Goal: Communication & Community: Answer question/provide support

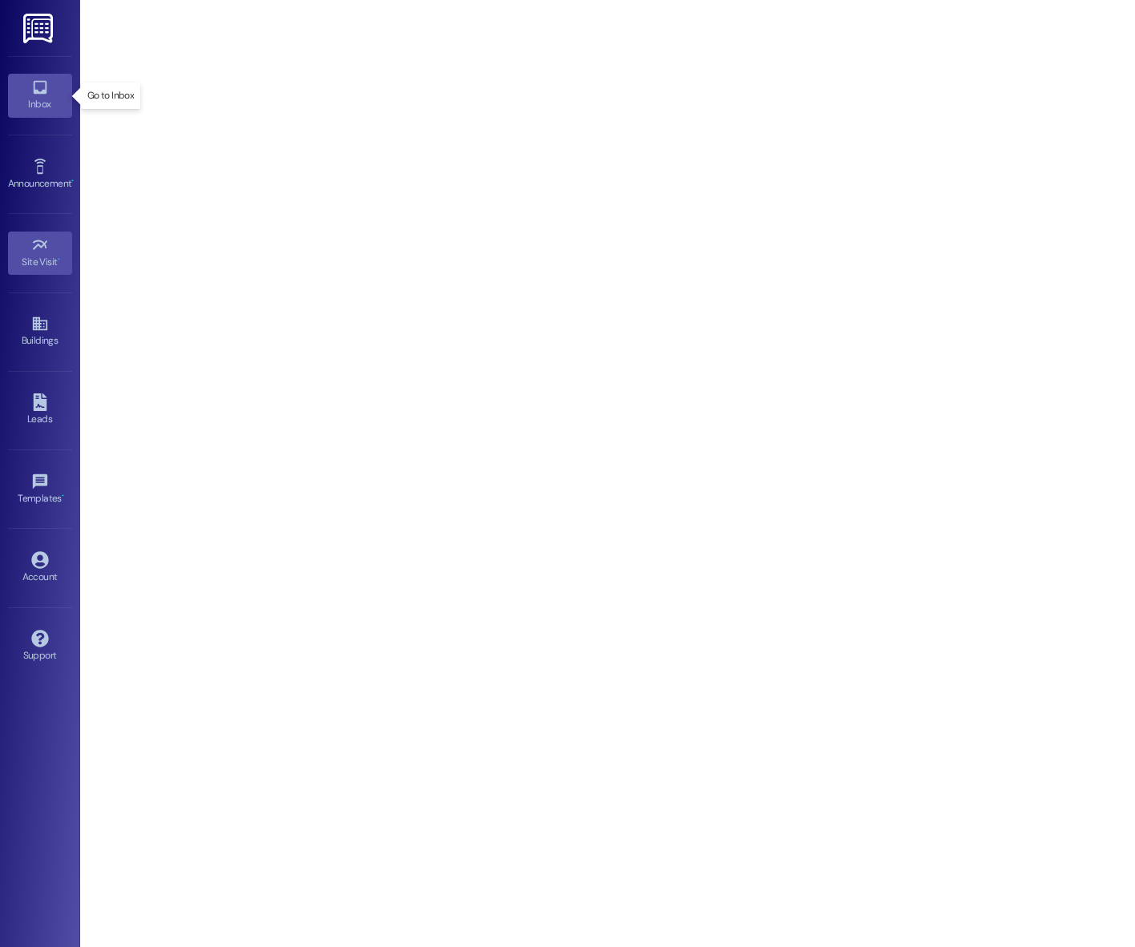
click at [35, 108] on div "Inbox" at bounding box center [40, 104] width 80 height 16
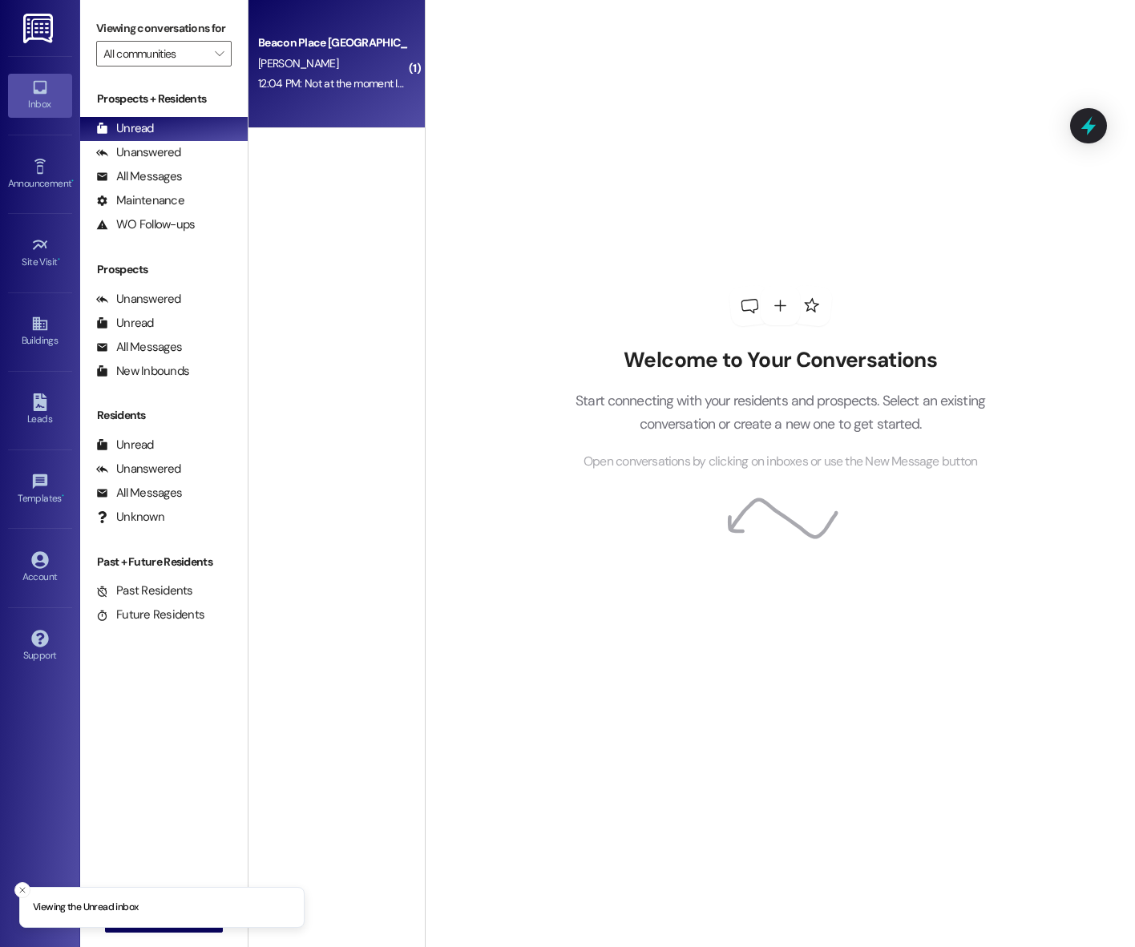
click at [290, 40] on div "Beacon Place Tuscaloosa Prospect" at bounding box center [332, 42] width 148 height 17
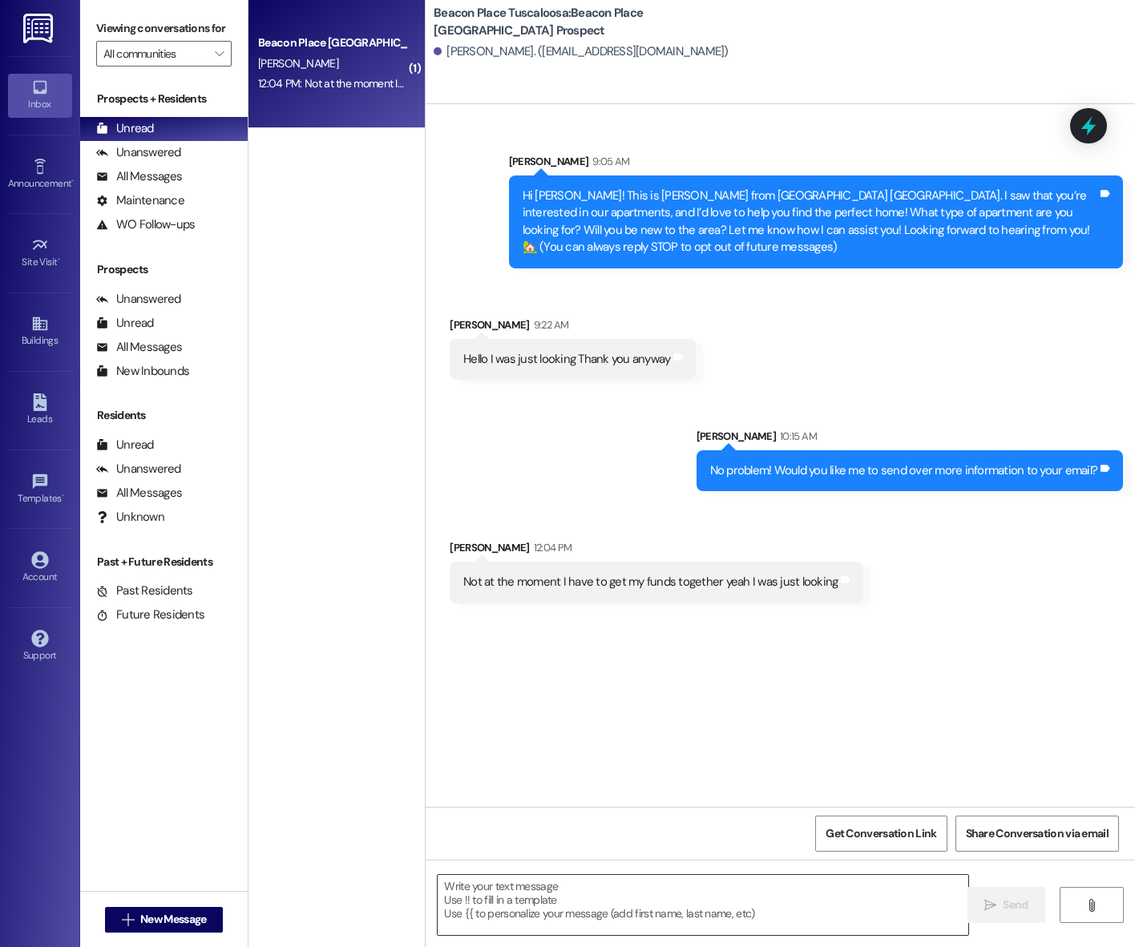
click at [614, 901] on textarea at bounding box center [702, 905] width 530 height 60
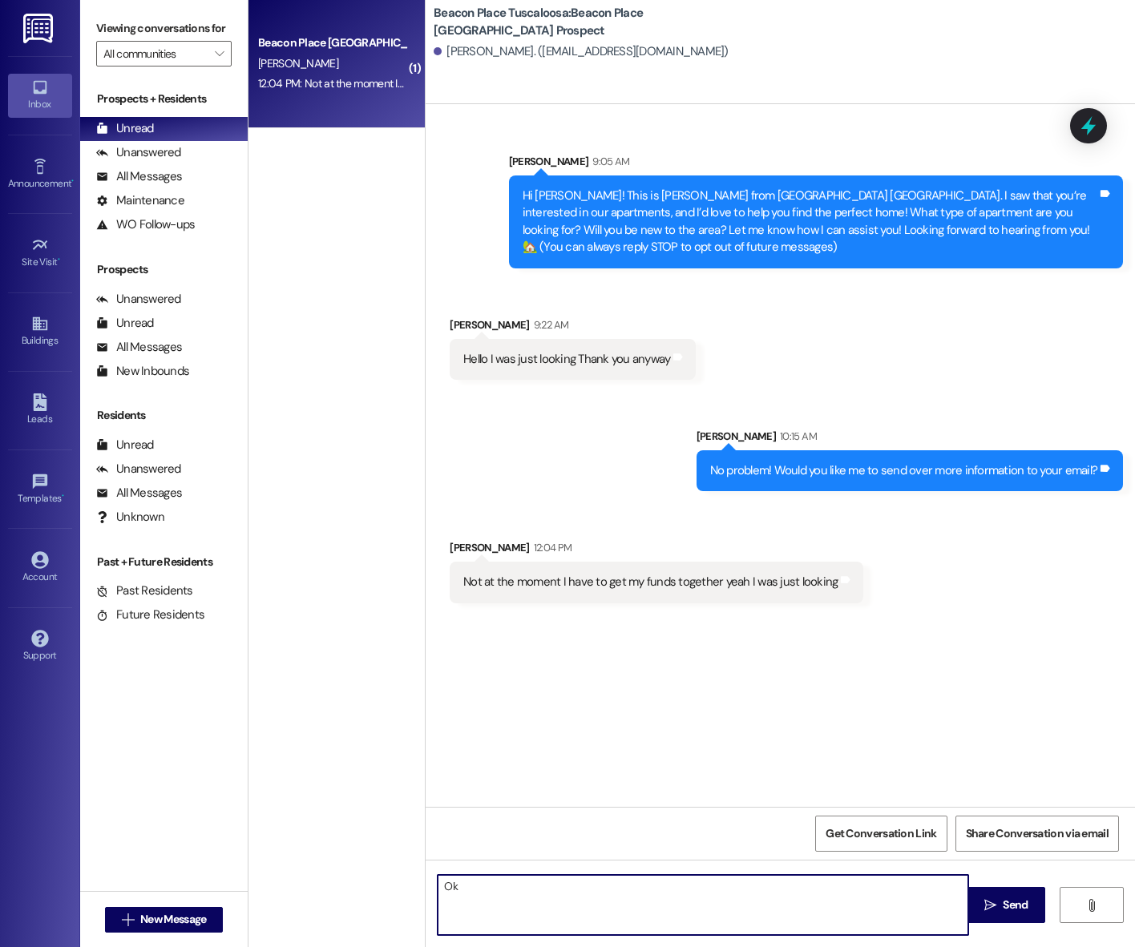
type textarea "O"
type textarea "No worries. If you need anything in the future, just let me know!"
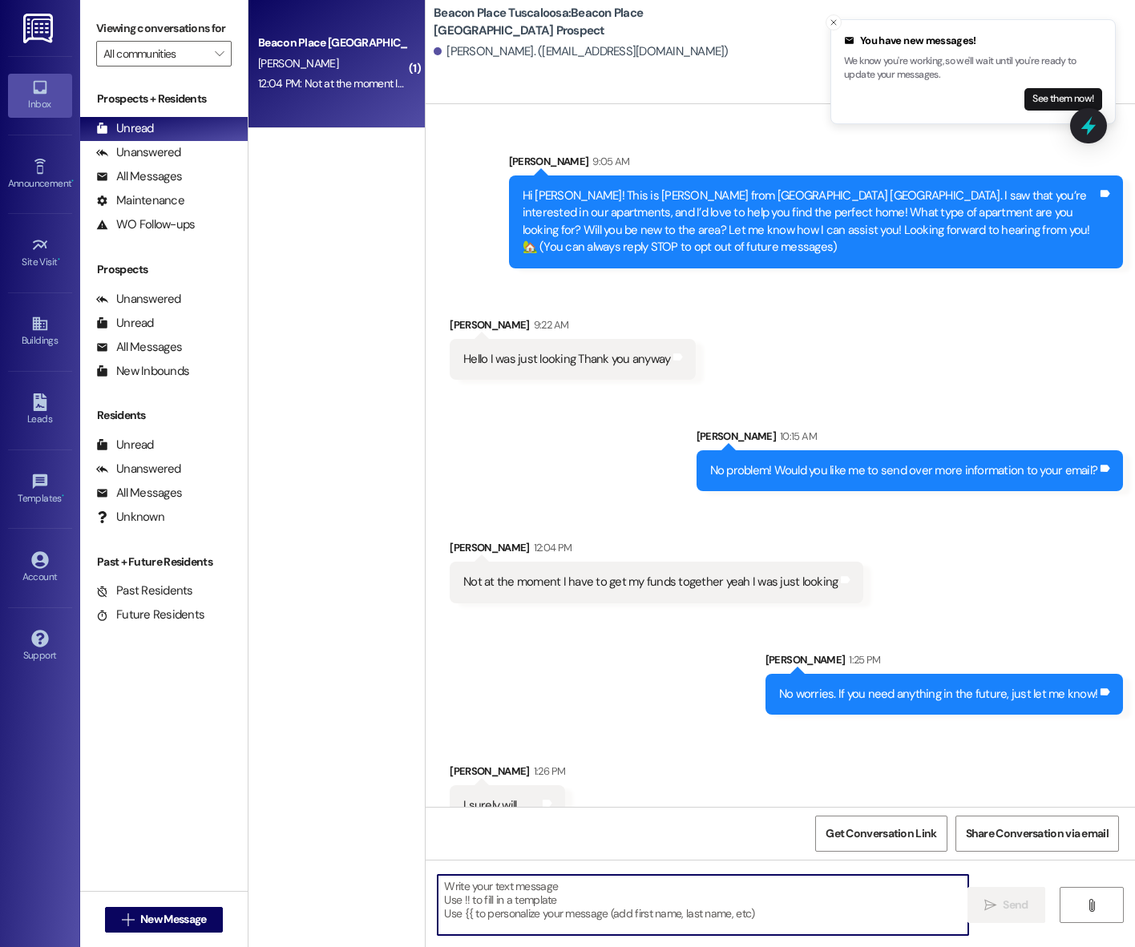
scroll to position [31, 0]
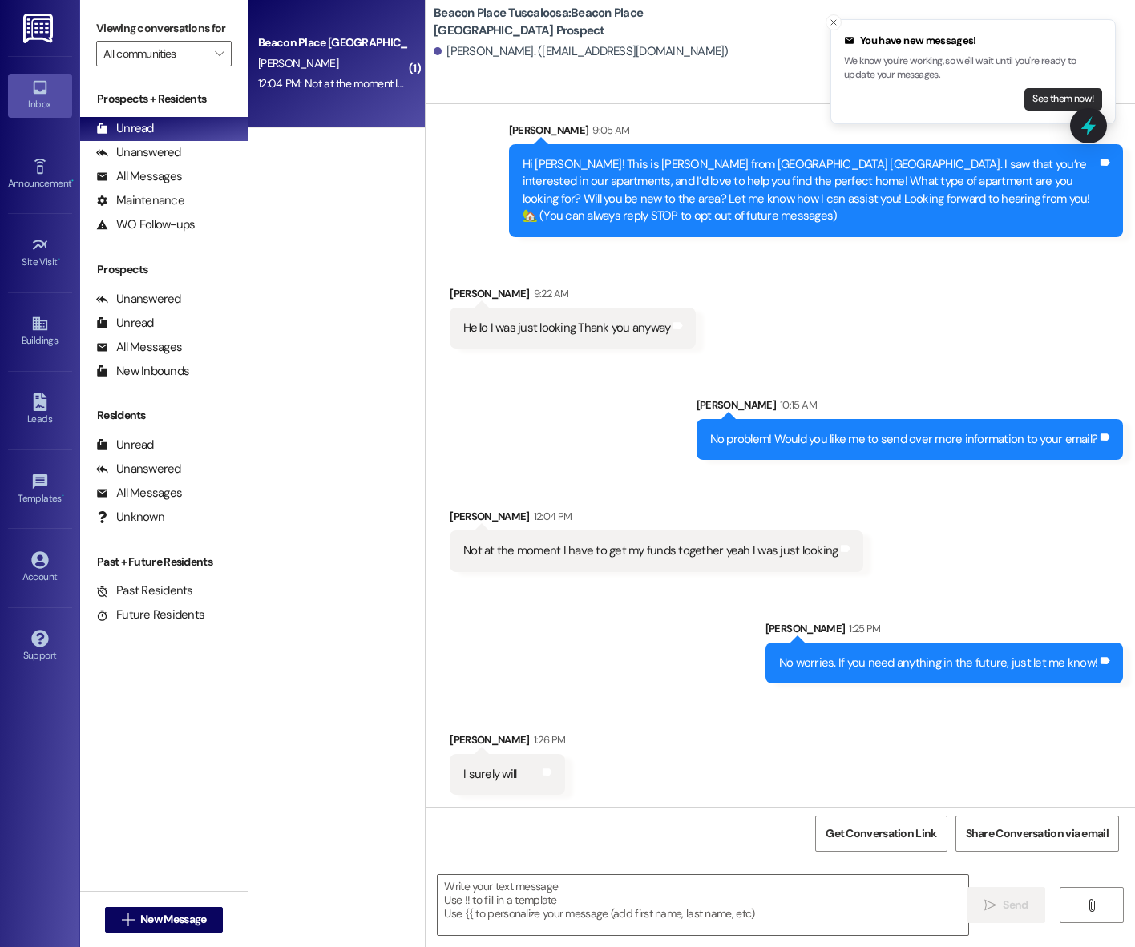
click at [1066, 95] on button "See them now!" at bounding box center [1063, 99] width 78 height 22
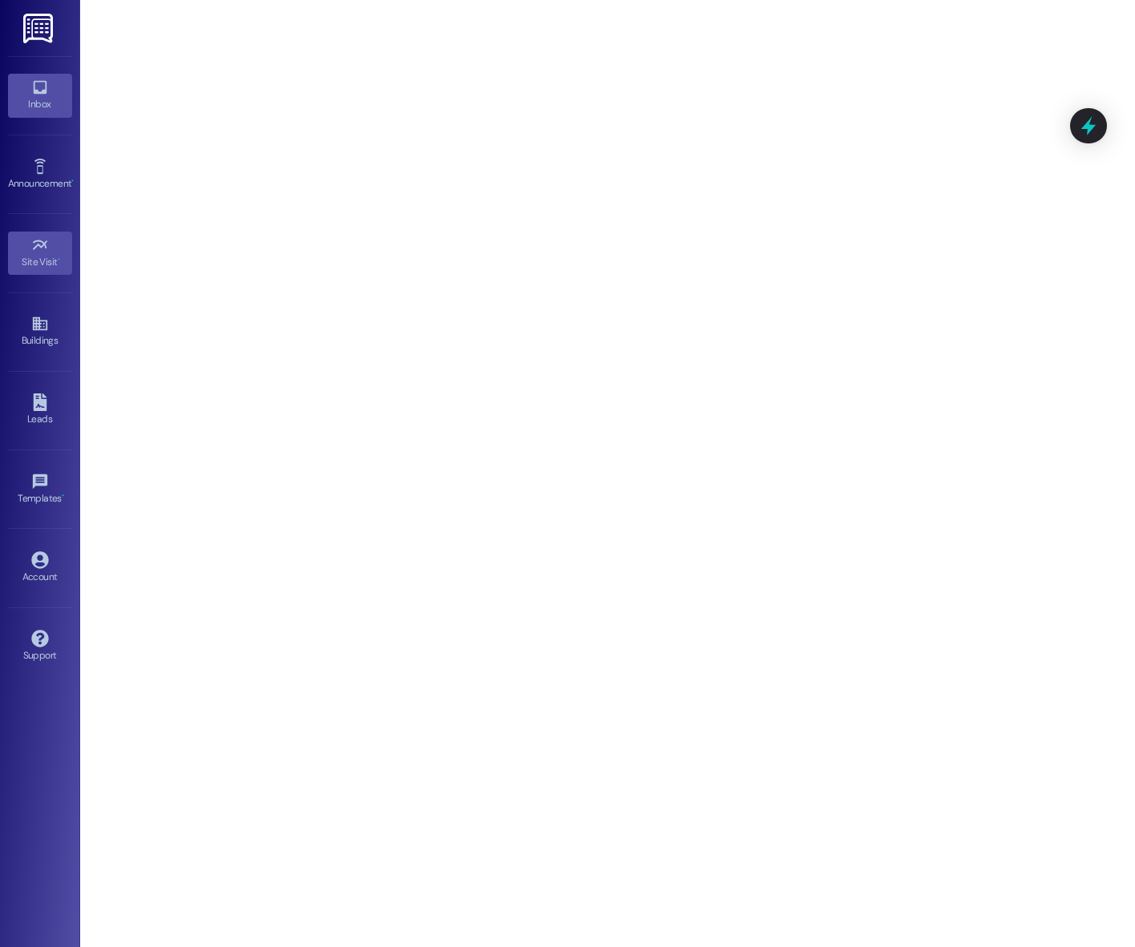
click at [38, 97] on div "Inbox" at bounding box center [40, 104] width 80 height 16
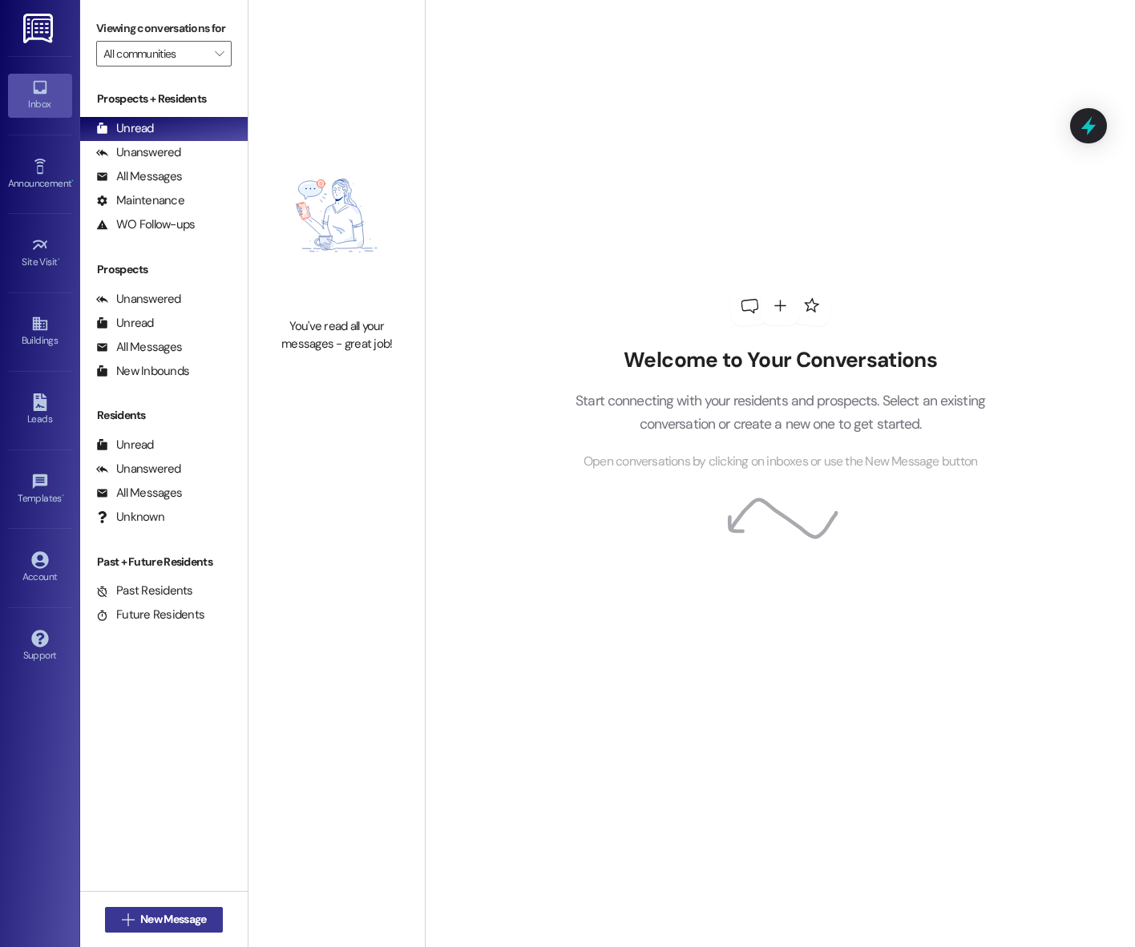
click at [142, 919] on span "New Message" at bounding box center [173, 919] width 66 height 17
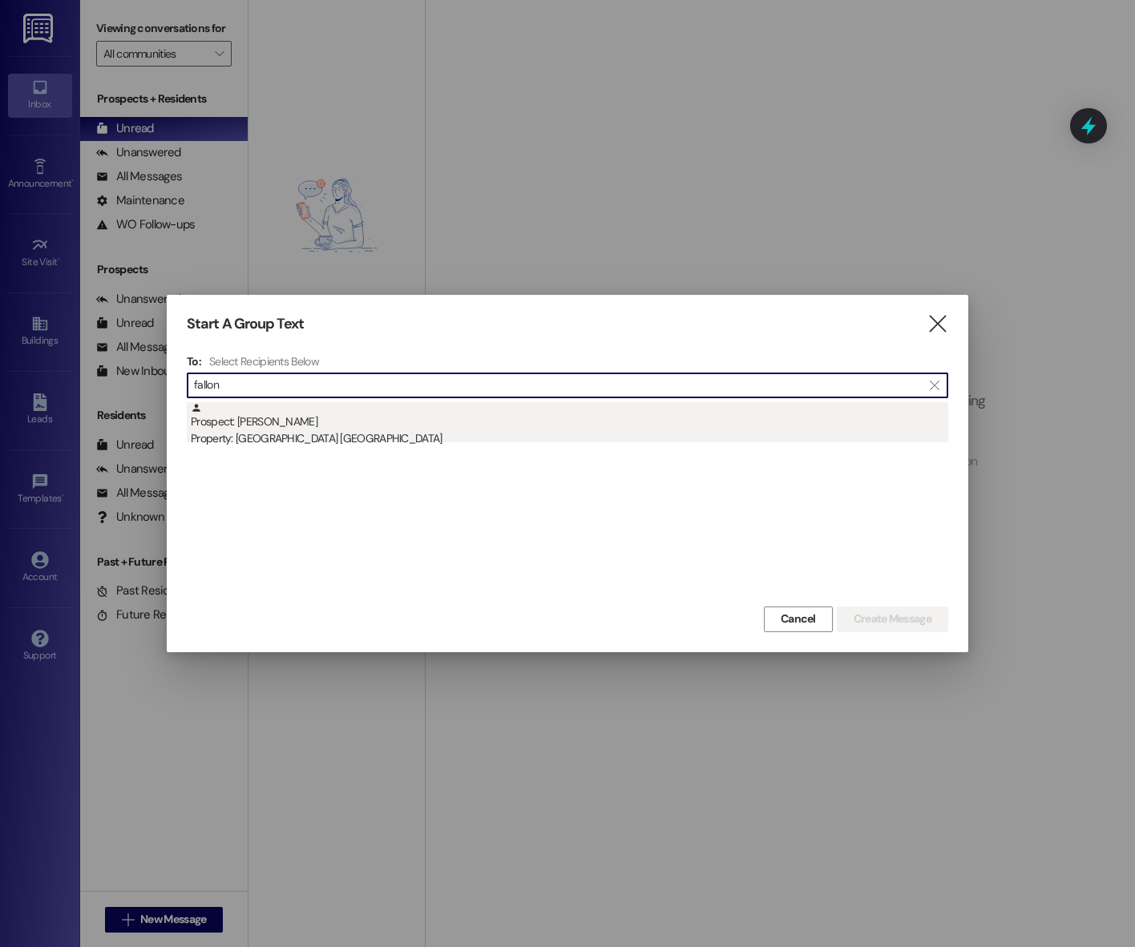
type input "fallon"
click at [329, 405] on div "Prospect: [GEOGRAPHIC_DATA] Property: [GEOGRAPHIC_DATA] [GEOGRAPHIC_DATA]" at bounding box center [569, 425] width 757 height 46
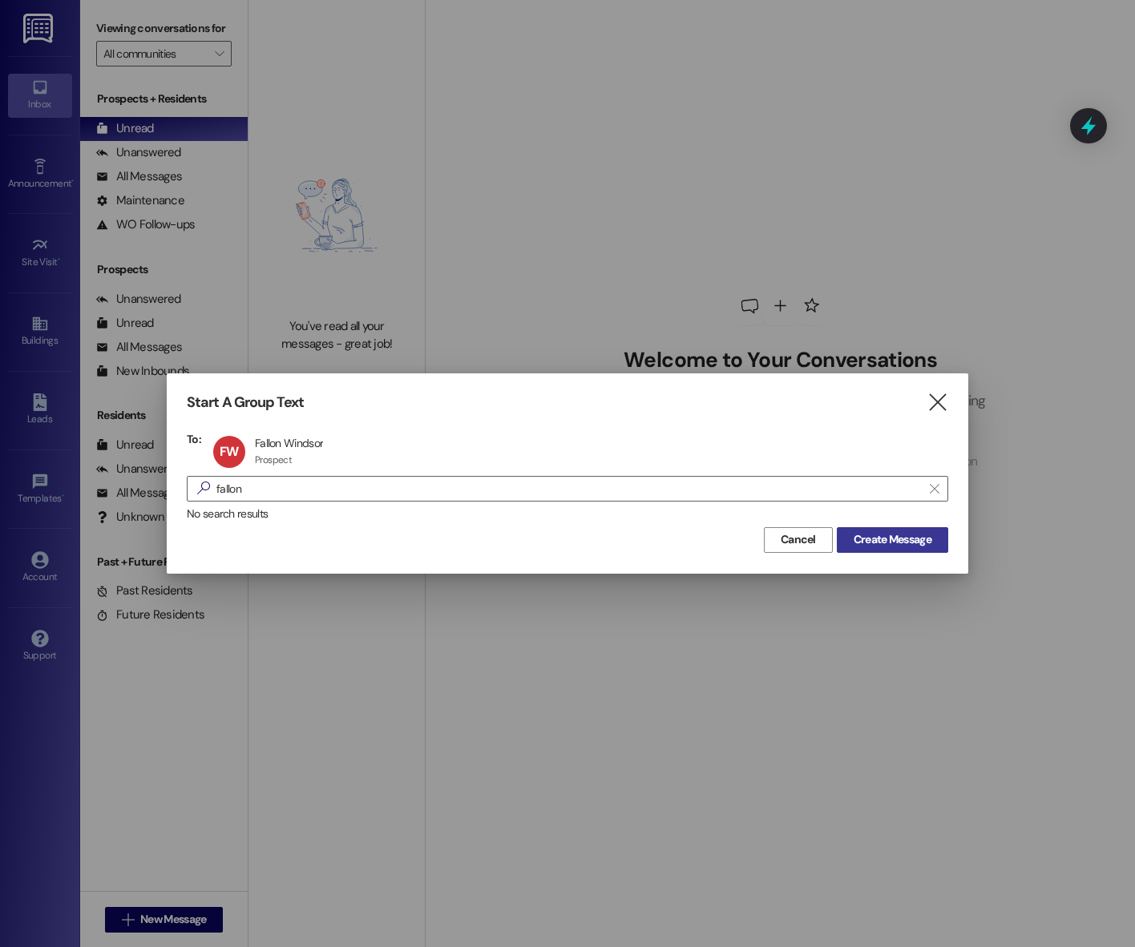
click at [869, 538] on span "Create Message" at bounding box center [892, 539] width 78 height 17
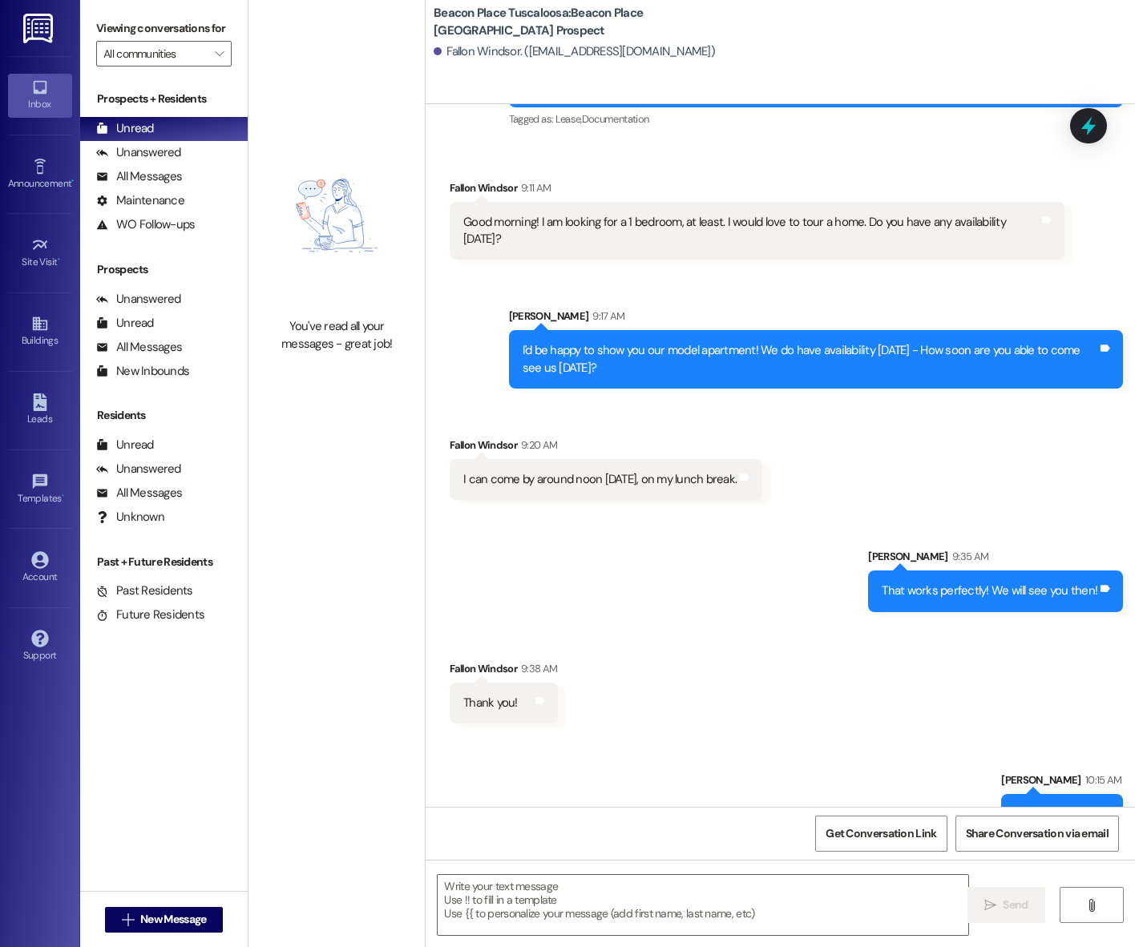
scroll to position [167, 0]
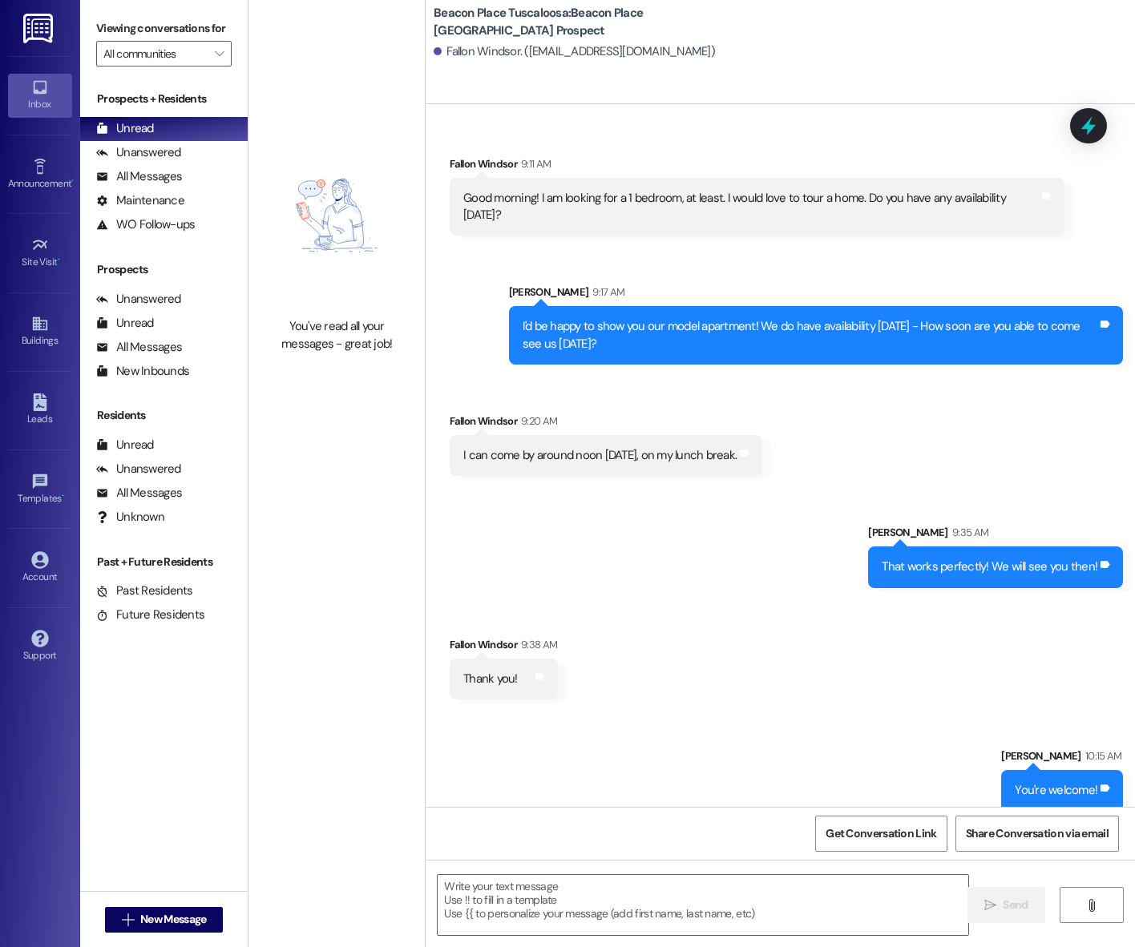
click at [578, 889] on textarea at bounding box center [702, 905] width 530 height 60
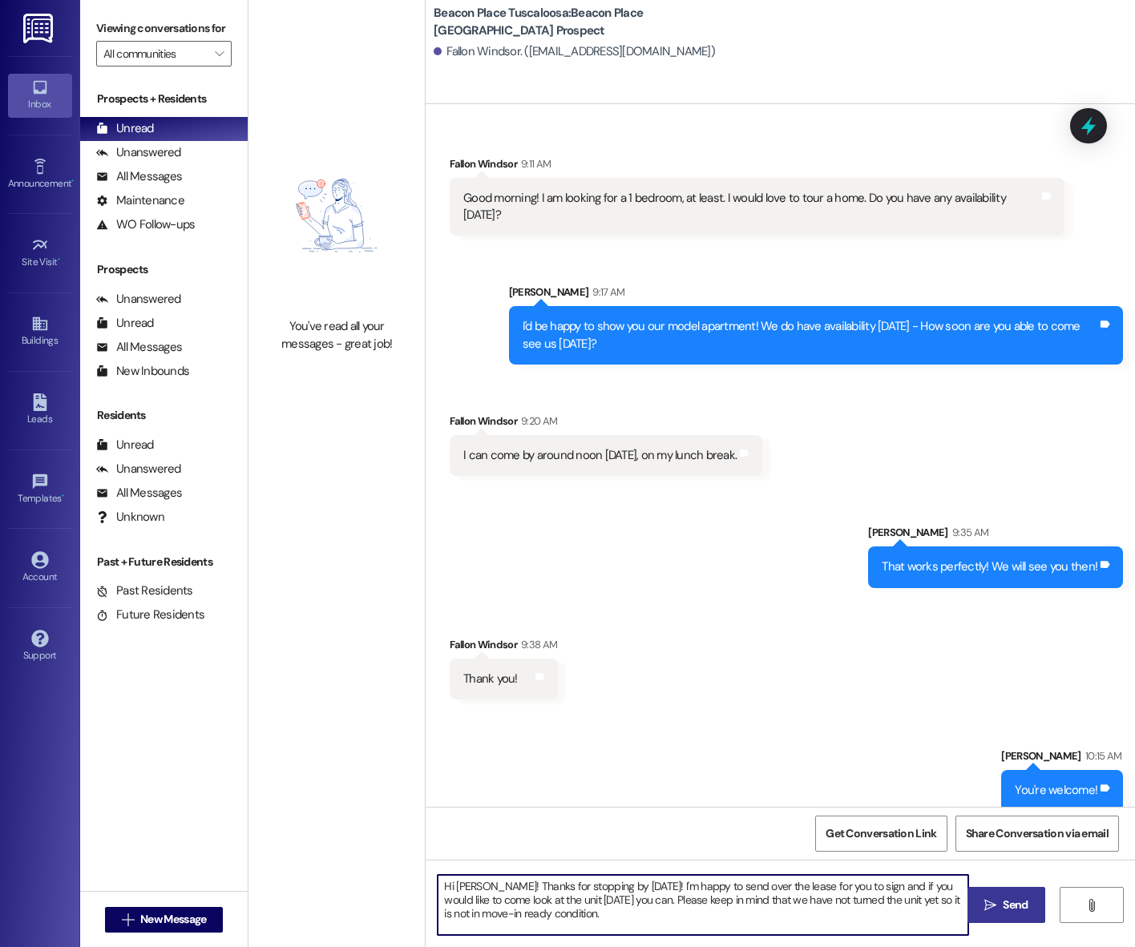
type textarea "Hi [PERSON_NAME]! Thanks for stopping by [DATE]! I'm happy to send over the lea…"
click at [999, 912] on span "Send" at bounding box center [1014, 905] width 31 height 17
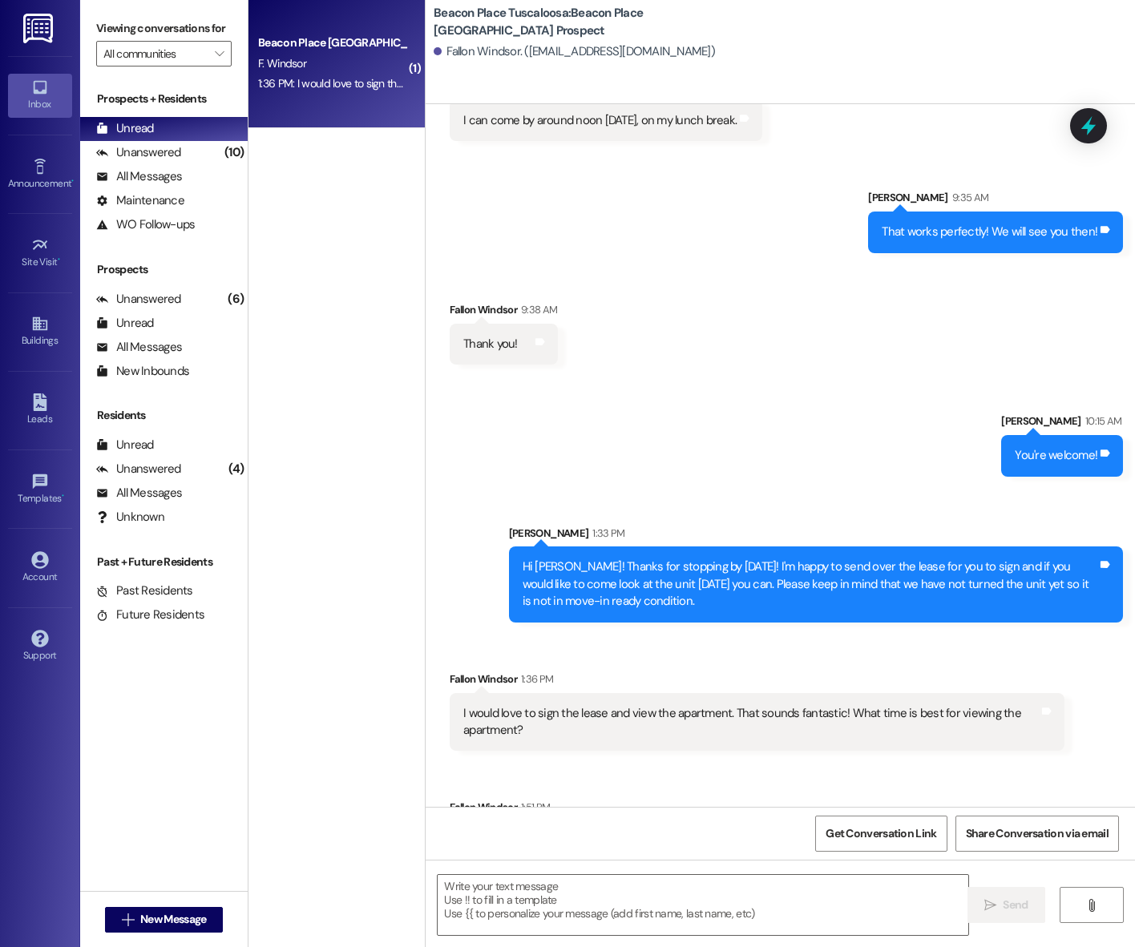
scroll to position [554, 0]
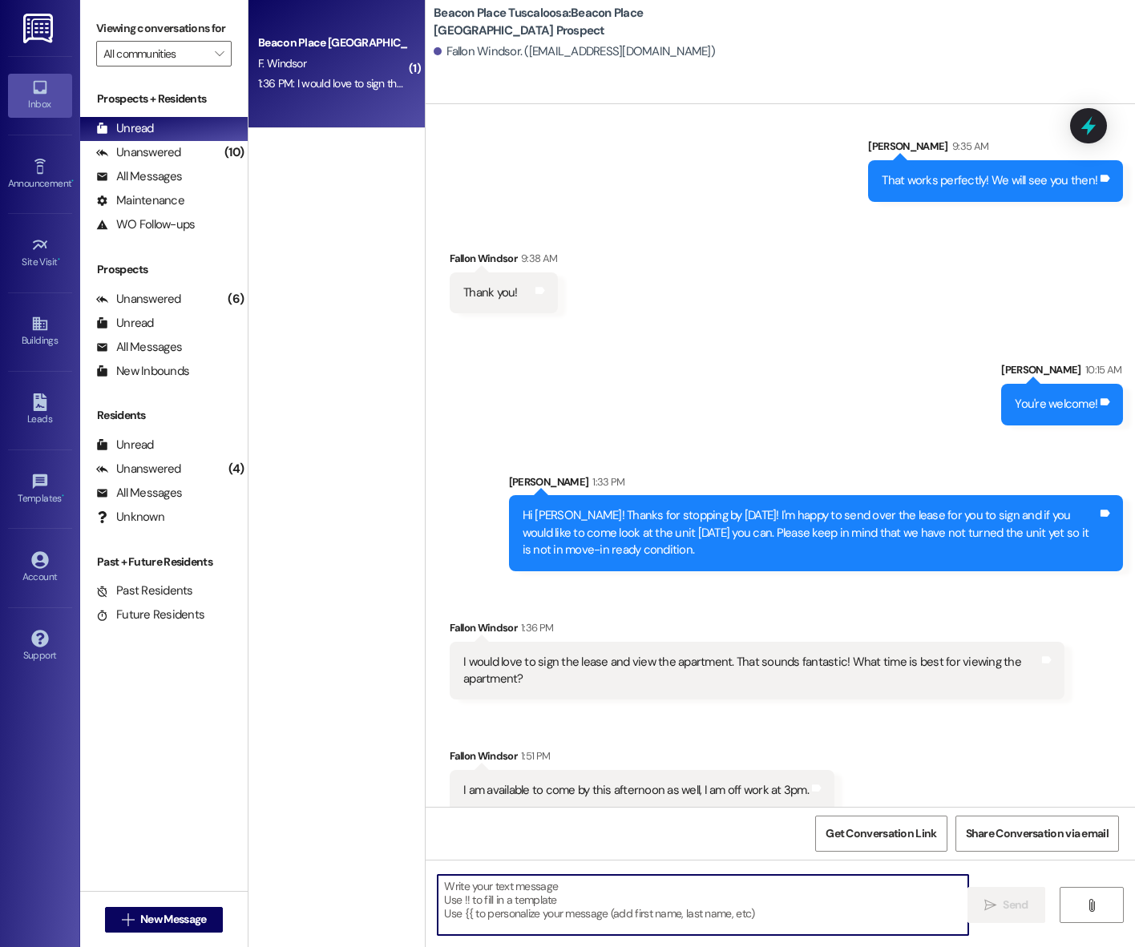
click at [687, 895] on textarea at bounding box center [702, 905] width 530 height 60
type textarea "T"
type textarea "You are welcome to stop by whenever you get off!"
click at [997, 905] on span " Send" at bounding box center [1006, 905] width 50 height 17
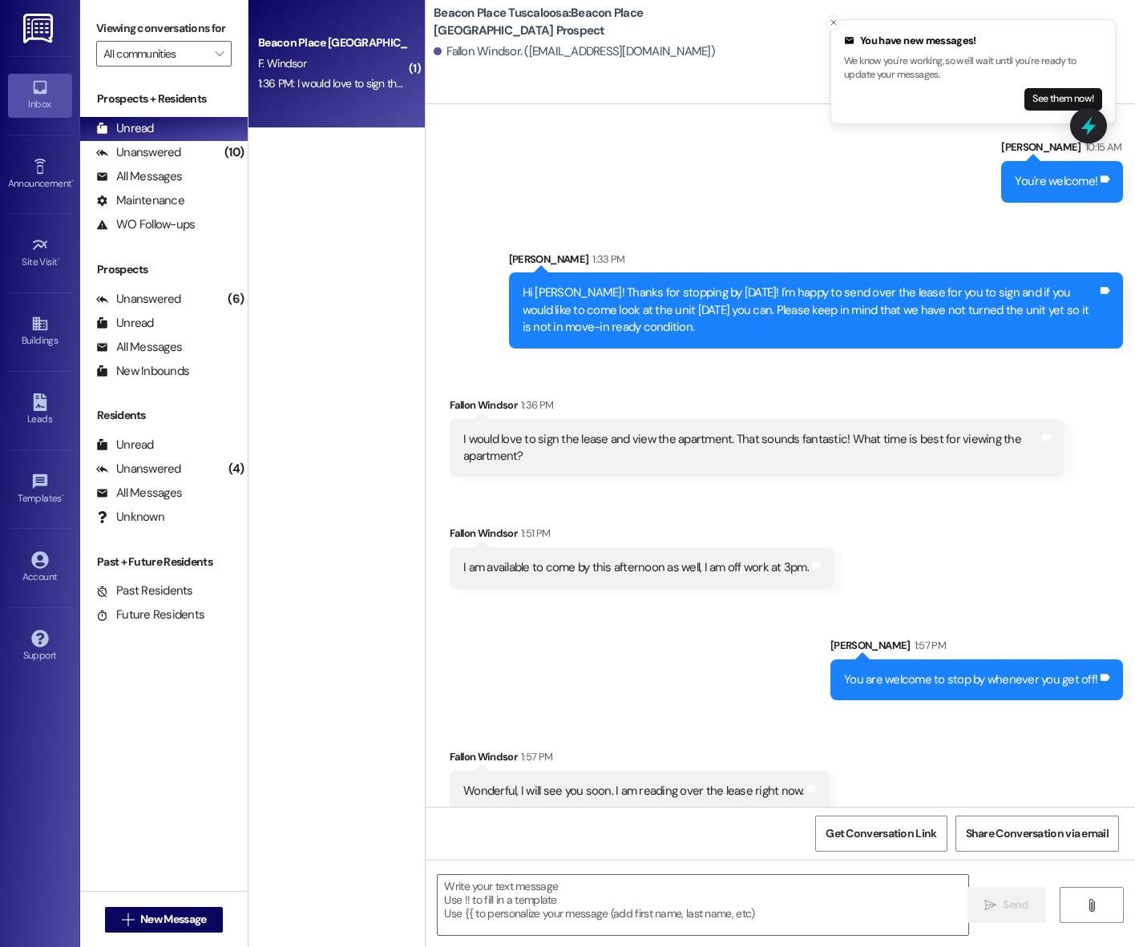
scroll to position [777, 0]
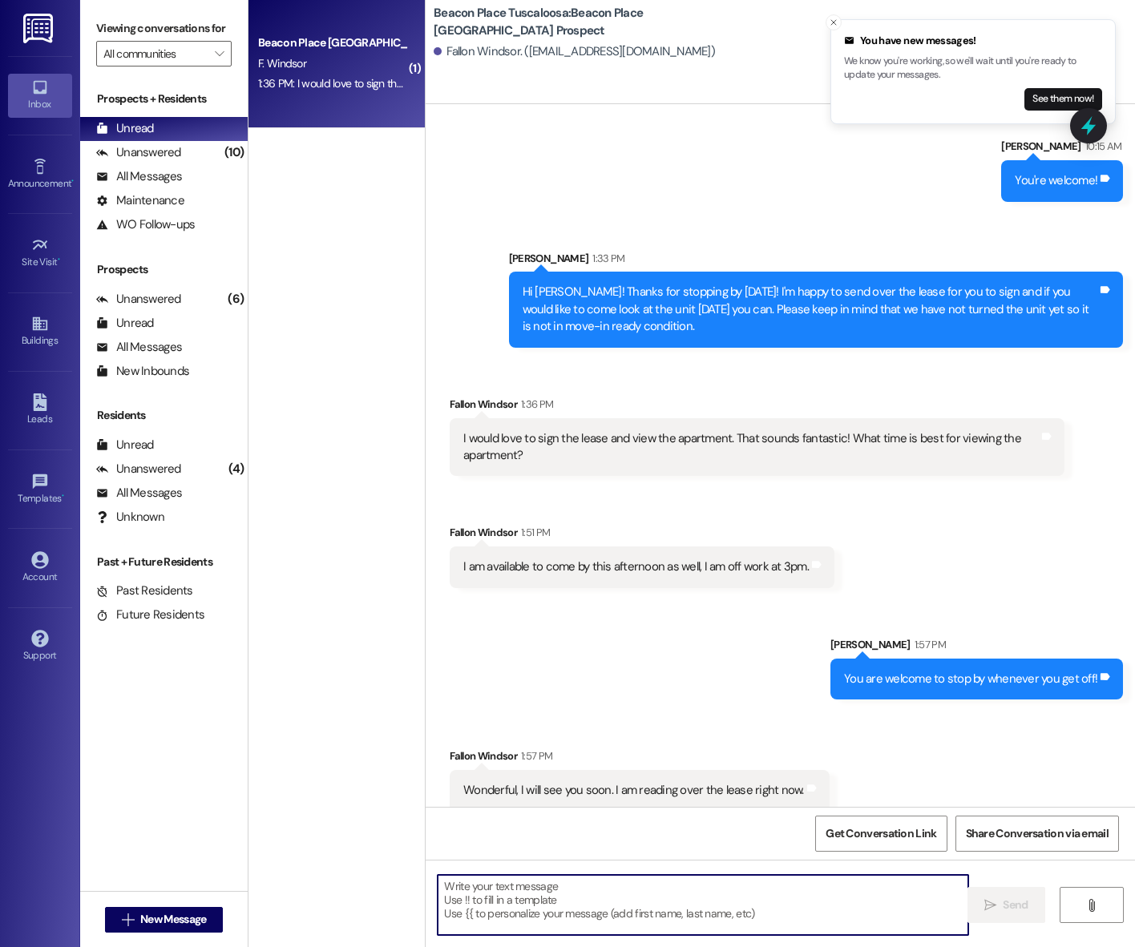
click at [679, 888] on textarea at bounding box center [702, 905] width 530 height 60
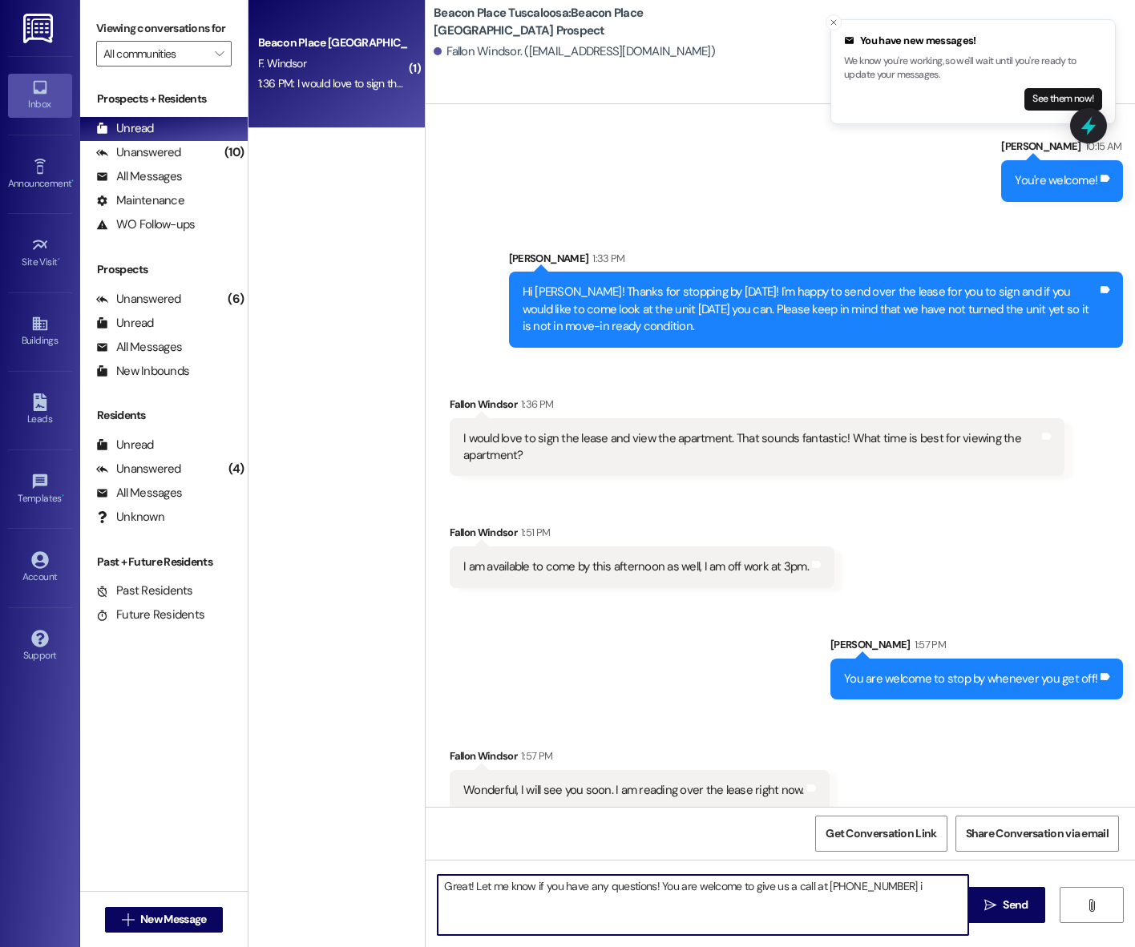
type textarea "Great! Let me know if you have any questions! You are welcome to give us a call…"
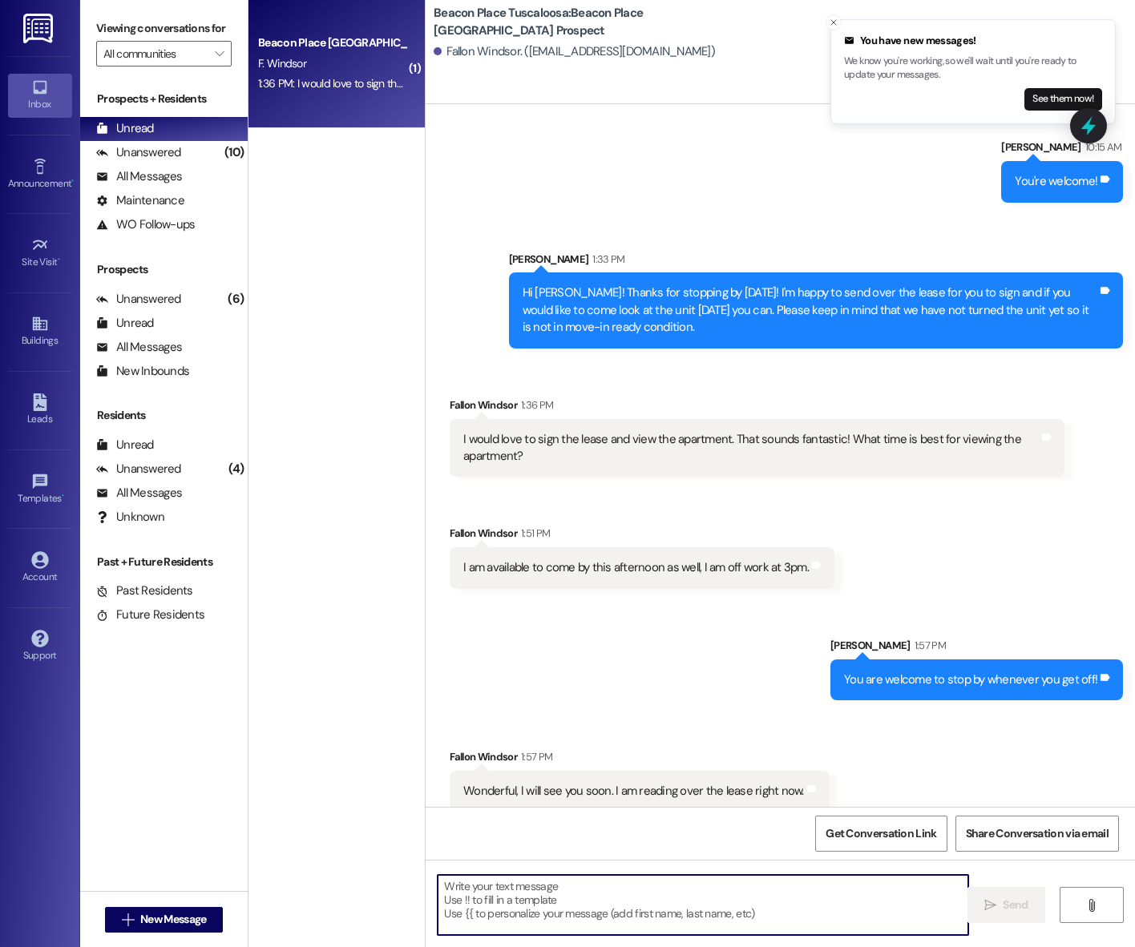
scroll to position [889, 0]
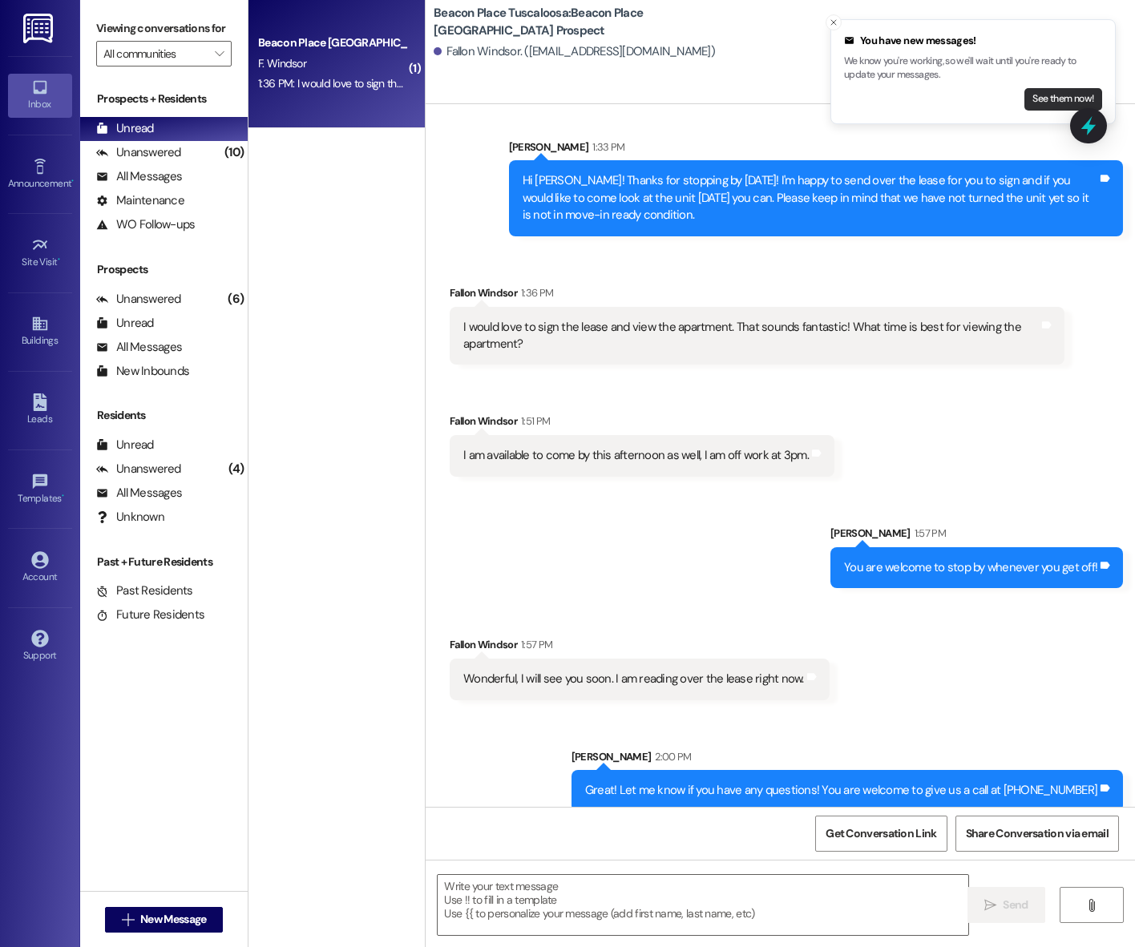
click at [1046, 101] on button "See them now!" at bounding box center [1063, 99] width 78 height 22
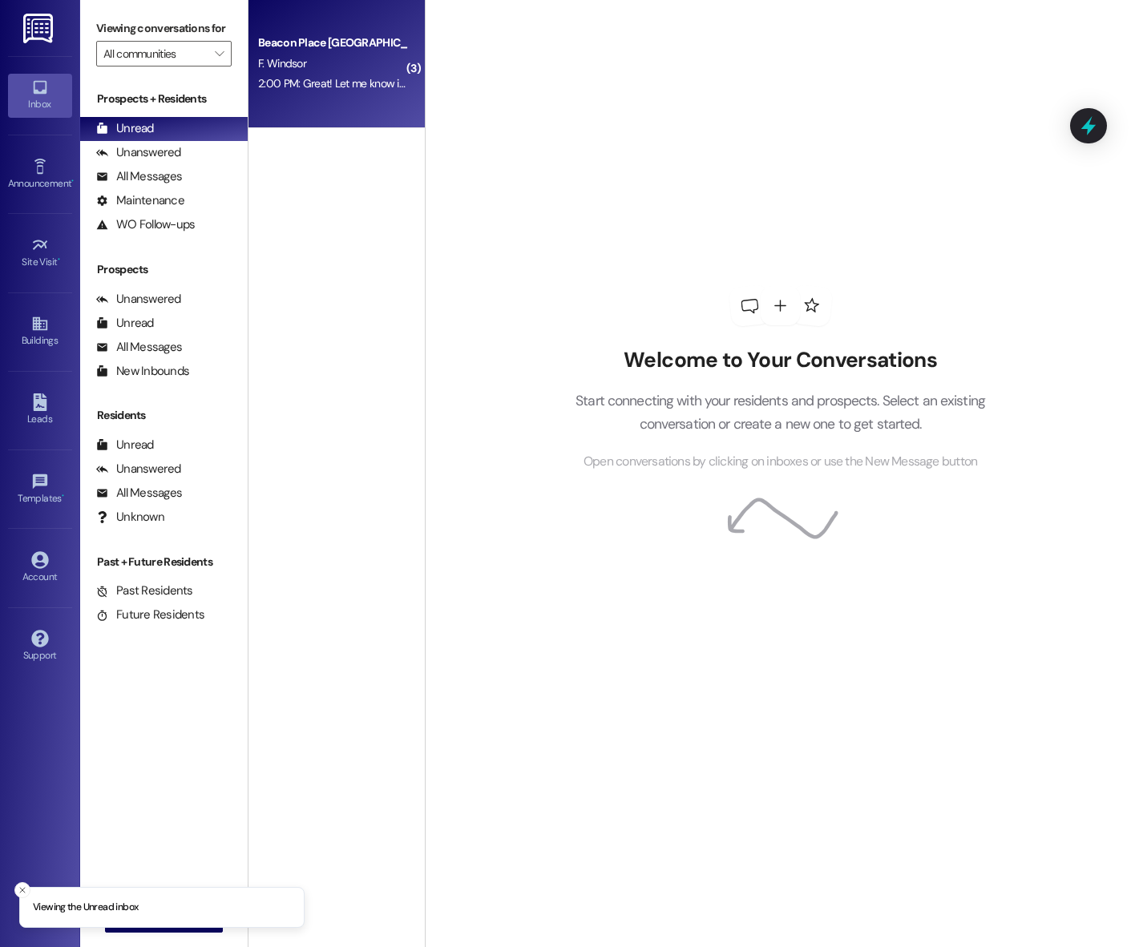
click at [326, 57] on div "F. Windsor" at bounding box center [331, 64] width 151 height 20
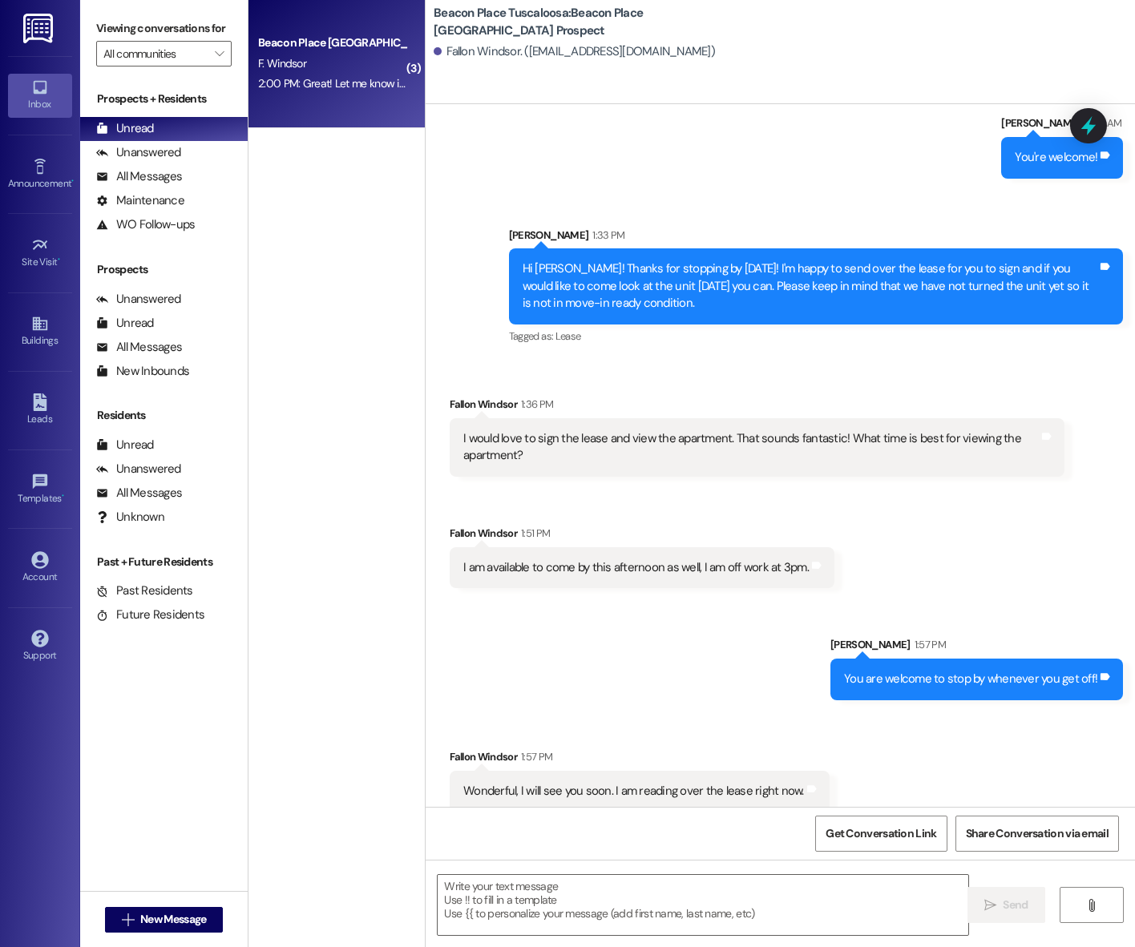
scroll to position [913, 0]
